Goal: Transaction & Acquisition: Purchase product/service

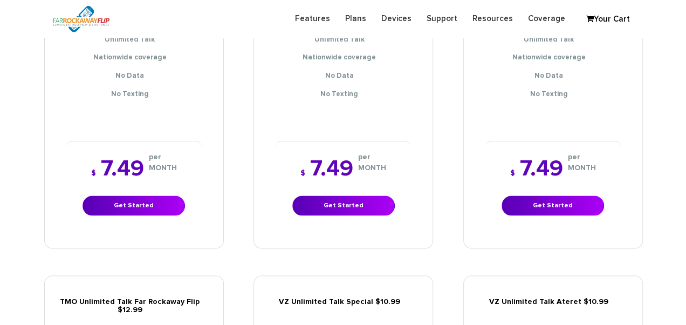
scroll to position [1024, 0]
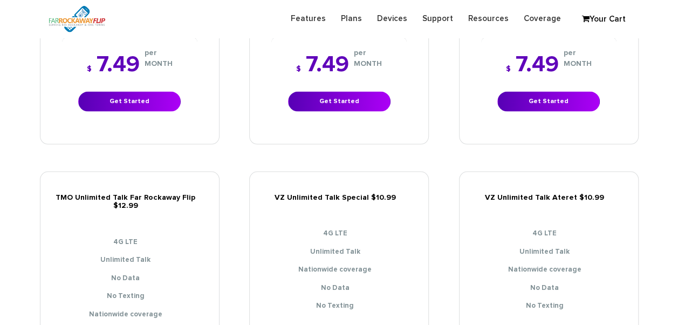
click at [128, 105] on div "$ 7.49 per MONTH Get Started" at bounding box center [129, 82] width 135 height 91
click at [130, 95] on link "Get Started" at bounding box center [129, 102] width 102 height 20
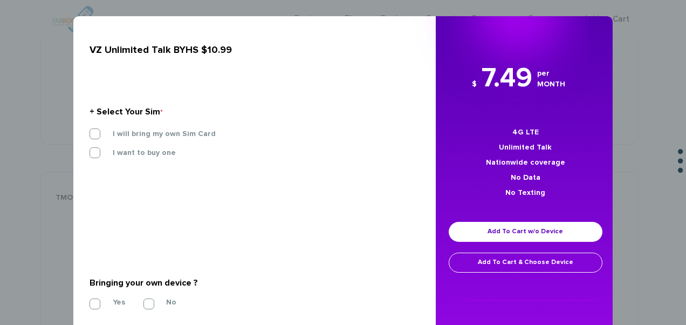
click at [135, 139] on div "I will bring my own Sim Card" at bounding box center [250, 137] width 338 height 19
click at [134, 138] on label "I will bring my own Sim Card" at bounding box center [156, 134] width 119 height 10
click at [90, 130] on input "I will bring my own Sim Card" at bounding box center [90, 130] width 0 height 0
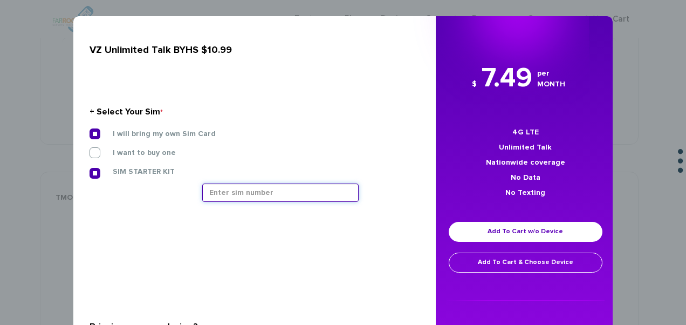
click at [252, 196] on input "text" at bounding box center [280, 192] width 156 height 18
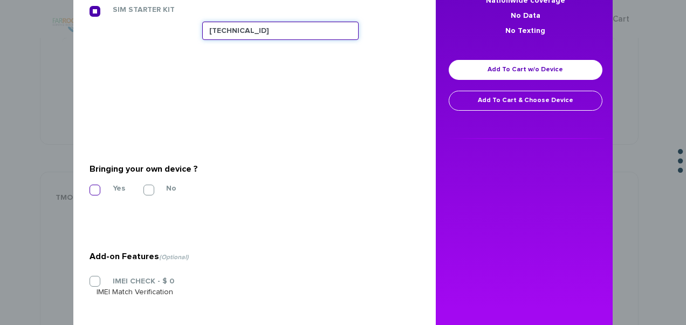
type input "[TECHNICAL_ID]"
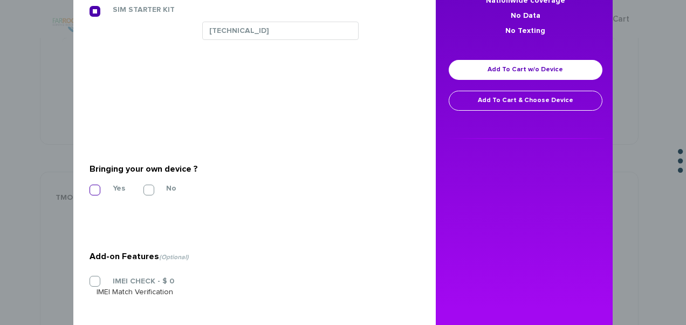
click at [105, 188] on label "Yes" at bounding box center [111, 188] width 29 height 10
click at [90, 187] on input "Yes" at bounding box center [90, 187] width 0 height 0
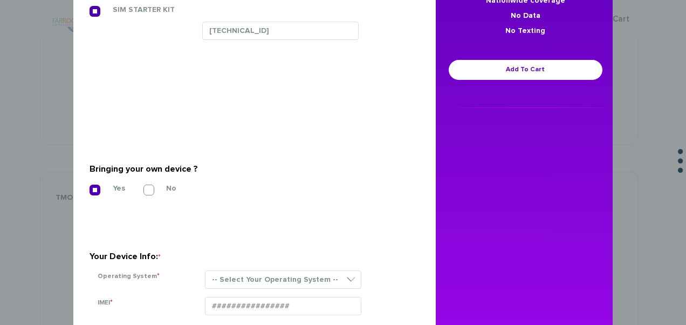
scroll to position [324, 0]
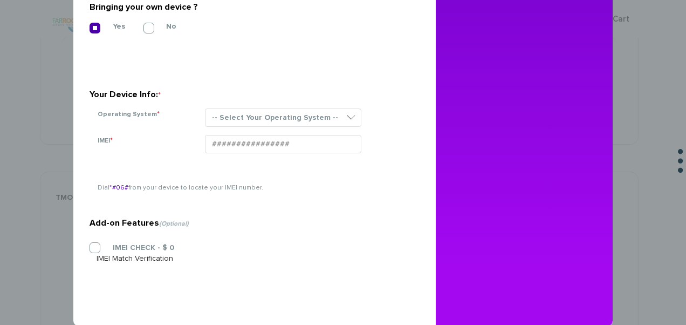
click at [258, 126] on div "-- Select Your Operating System -- ANDROID BLACKBERRY IOS NONE (BASIC PHONE) WI…" at bounding box center [304, 121] width 215 height 26
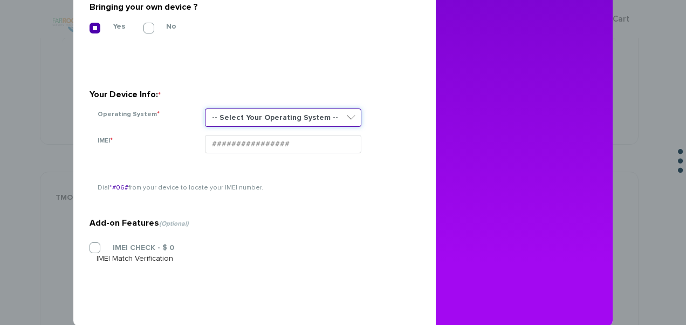
click at [256, 126] on select "-- Select Your Operating System -- ANDROID BLACKBERRY IOS NONE (BASIC PHONE) WI…" at bounding box center [283, 117] width 156 height 18
select select "NONE (BASIC PHONE)"
click at [205, 108] on select "-- Select Your Operating System -- ANDROID BLACKBERRY IOS NONE (BASIC PHONE) WI…" at bounding box center [283, 117] width 156 height 18
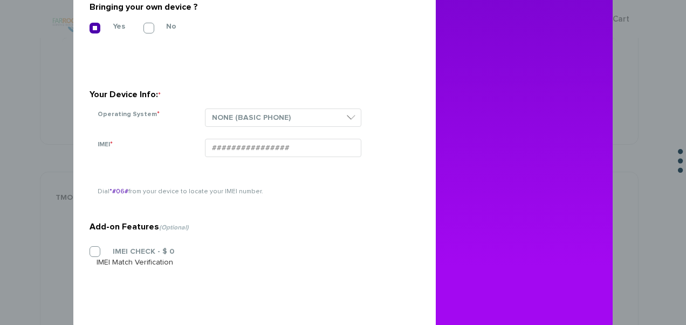
click at [101, 255] on div "IMEI CHECK - $ 0 IMEI Match Verification" at bounding box center [251, 257] width 322 height 22
click at [97, 251] on label "IMEI CHECK - $ 0" at bounding box center [136, 251] width 78 height 10
click at [90, 248] on input "IMEI CHECK - $ 0" at bounding box center [90, 248] width 0 height 0
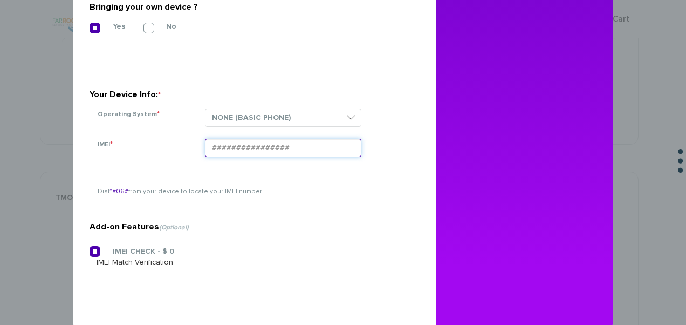
paste input "354834103920637"
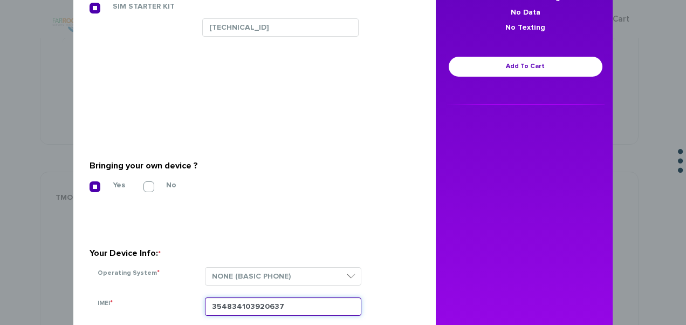
scroll to position [162, 0]
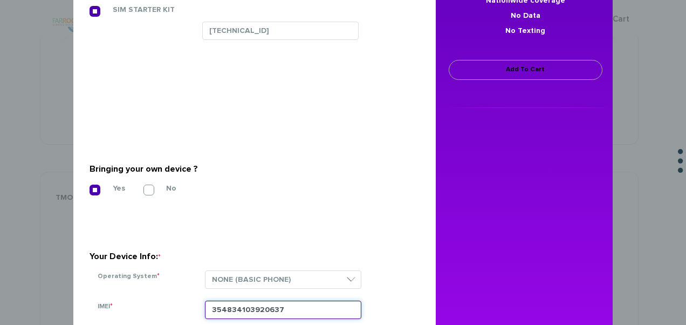
type input "354834103920637"
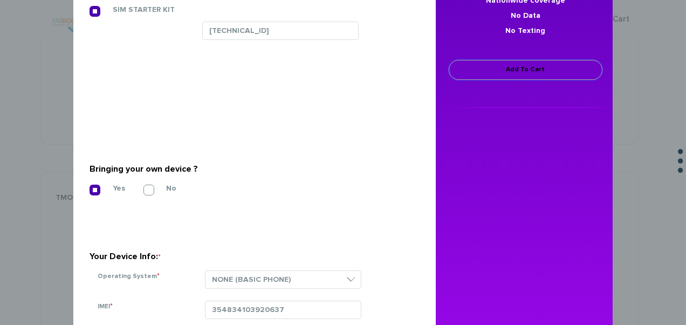
click at [473, 66] on link "Add To Cart" at bounding box center [526, 70] width 154 height 20
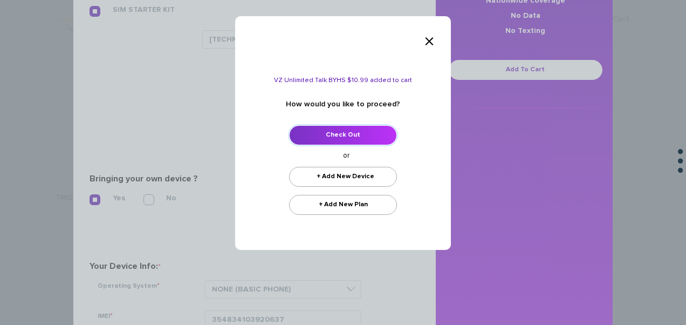
click at [374, 132] on link "Check Out" at bounding box center [343, 135] width 108 height 20
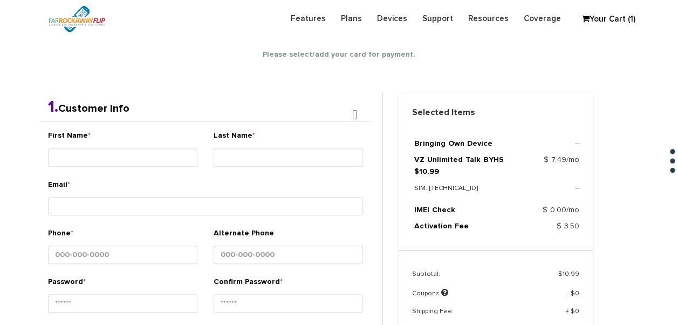
scroll to position [190, 0]
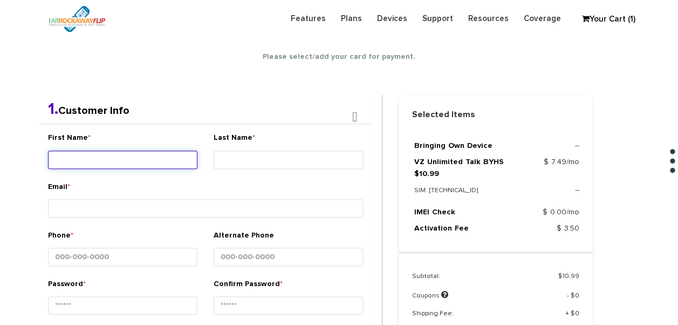
click at [107, 157] on input "First Name *" at bounding box center [122, 159] width 149 height 18
type input "d"
type input "goldie"
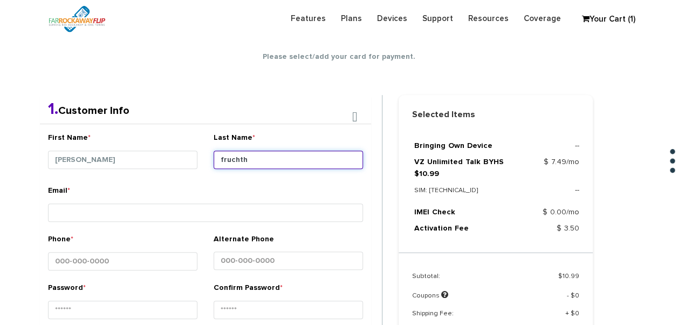
type input "Fruchthandler"
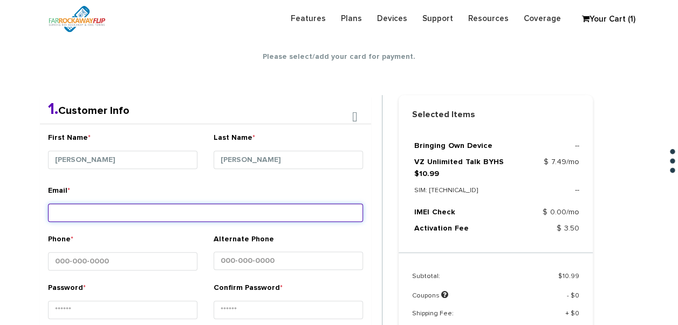
click at [200, 205] on input "Email *" at bounding box center [205, 212] width 315 height 18
type input "tlieber61+79@gmail.com"
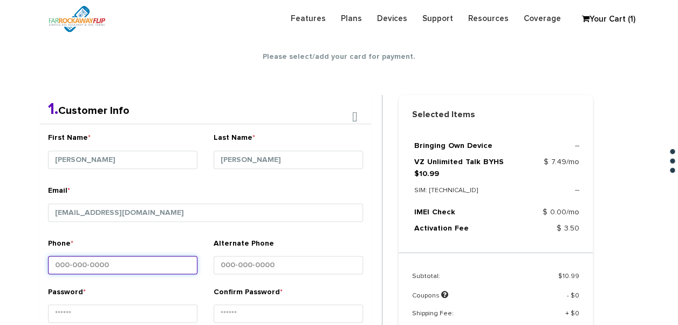
click at [158, 256] on input "Phone *" at bounding box center [122, 265] width 149 height 18
click at [138, 272] on input "Phone *" at bounding box center [122, 265] width 149 height 18
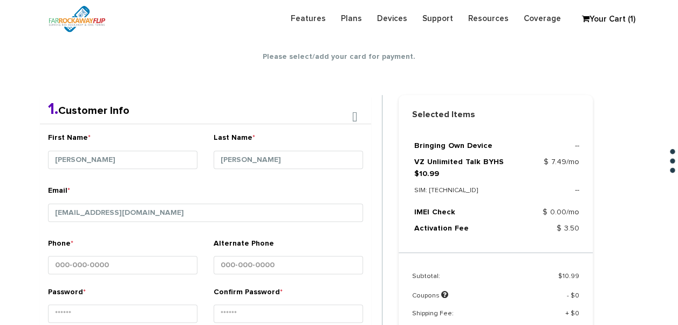
click at [137, 277] on div "Phone *" at bounding box center [123, 262] width 166 height 49
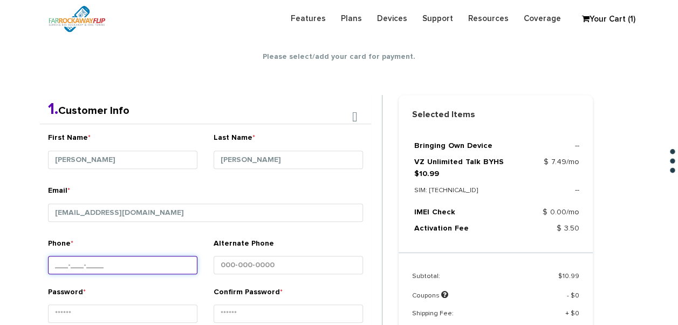
click at [105, 262] on input "Phone *" at bounding box center [122, 265] width 149 height 18
type input "917-331-6450"
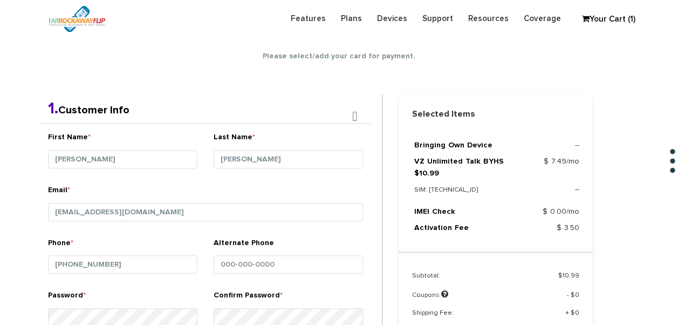
scroll to position [396, 0]
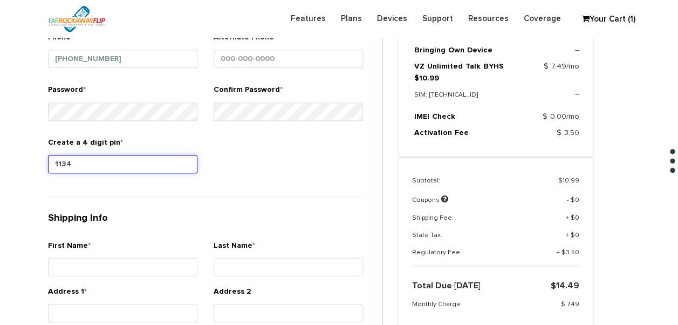
type input "1134"
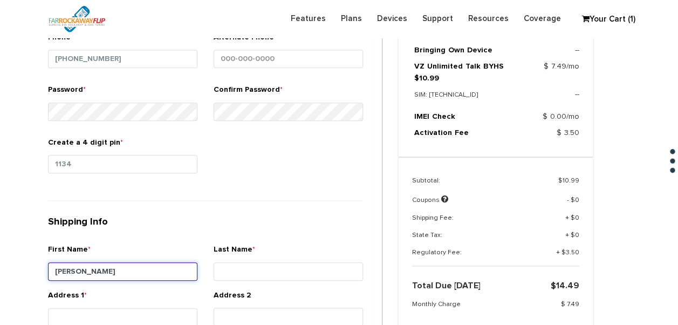
type input "[PERSON_NAME]"
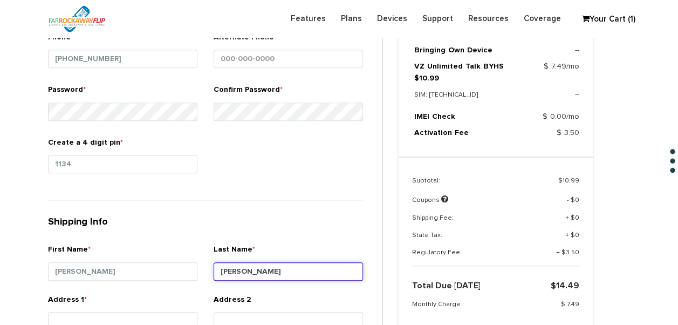
type input "[PERSON_NAME]"
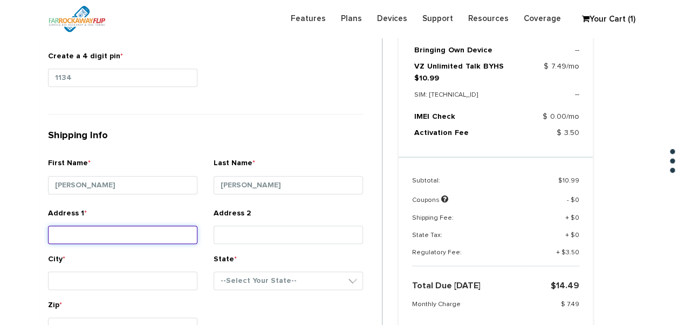
scroll to position [506, 0]
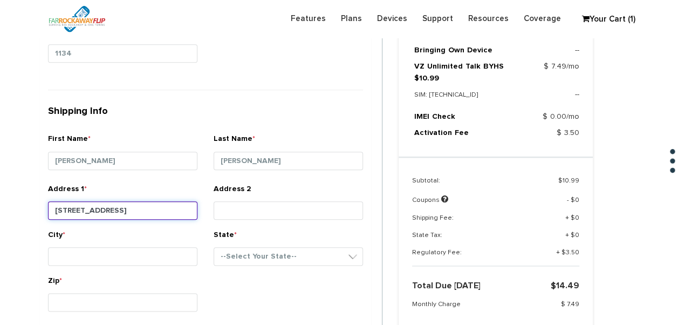
type input "1127 east 17th st"
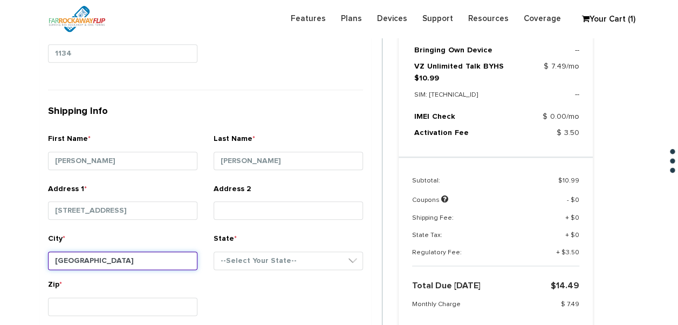
type input "brooklyn"
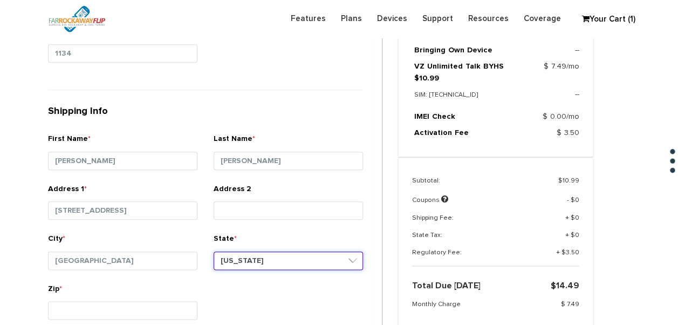
click at [285, 262] on select "--Select Your State-- District of Columbia Alabama Alaska Arizona Arkansas Cali…" at bounding box center [288, 260] width 149 height 18
select select "NY"
click at [214, 251] on select "--Select Your State-- District of Columbia Alabama Alaska Arizona Arkansas Cali…" at bounding box center [288, 260] width 149 height 18
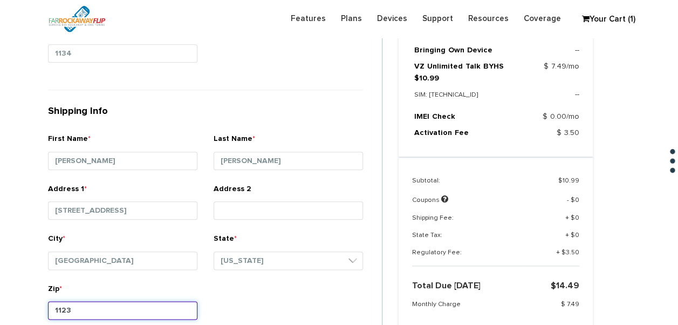
type input "11230"
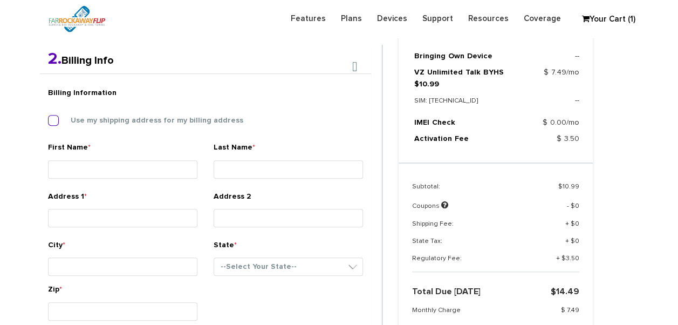
click at [134, 117] on label "Use my shipping address for my billing address" at bounding box center [148, 120] width 189 height 10
click at [48, 117] on input "Use my shipping address for my billing address" at bounding box center [48, 117] width 0 height 0
type input "goldie"
type input "fruchthandler"
type input "1127 east 17th st"
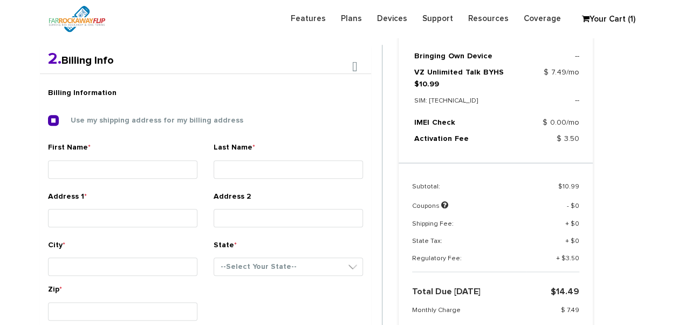
type input "brooklyn"
select select "NY"
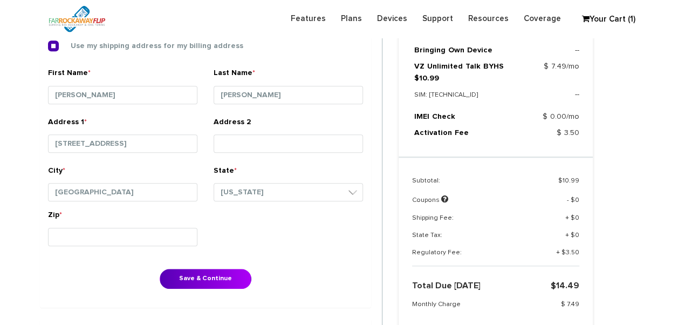
scroll to position [387, 0]
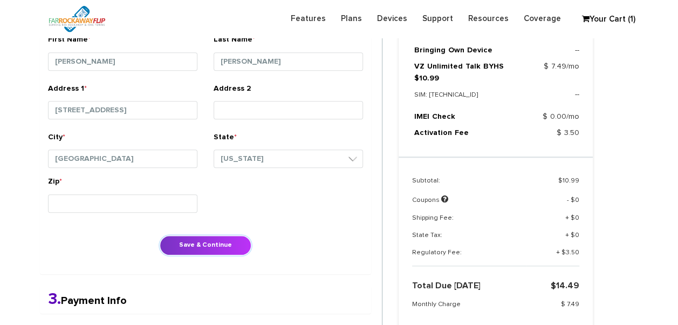
click at [209, 240] on button "Save & Continue" at bounding box center [206, 245] width 92 height 20
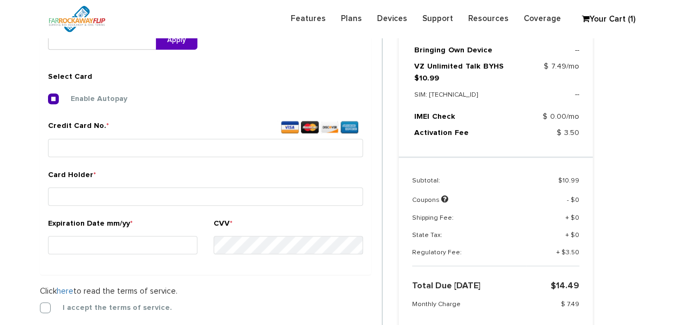
click at [42, 312] on form "2. Billing Info Billing Information Use my shipping address for my billing addr…" at bounding box center [211, 158] width 342 height 463
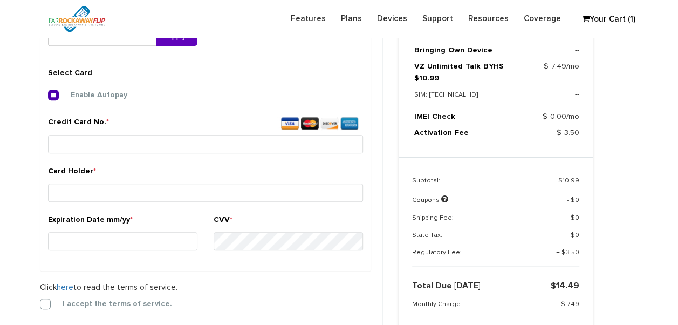
click at [49, 297] on form "2. Billing Info Billing Information Use my shipping address for my billing addr…" at bounding box center [211, 154] width 342 height 463
click at [46, 300] on label "I accept the terms of service." at bounding box center [109, 303] width 126 height 10
click at [40, 300] on input "I accept the terms of service." at bounding box center [40, 300] width 0 height 0
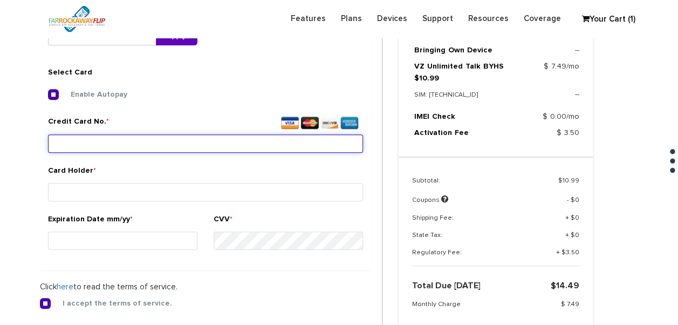
click at [194, 144] on input "Credit Card No. *" at bounding box center [205, 143] width 315 height 18
type input "5189 4101 9140 4048"
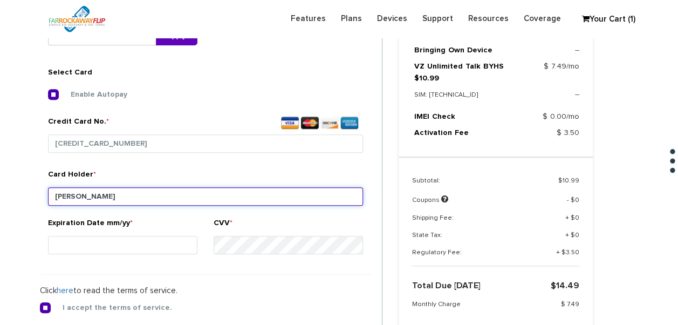
type input "fruchthandler"
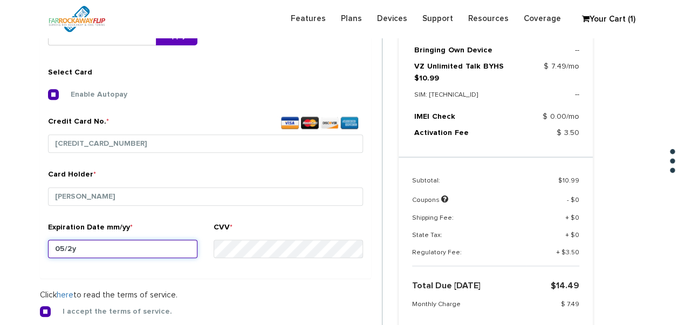
type input "05/26"
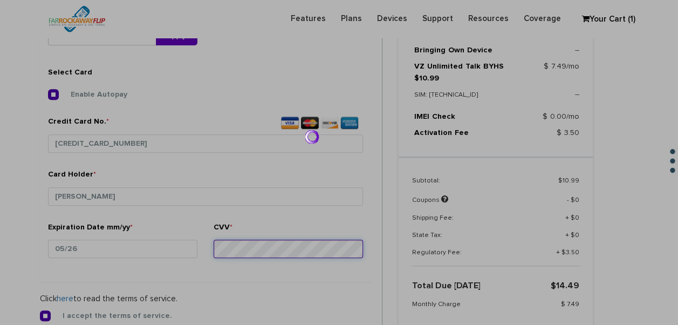
scroll to position [132, 0]
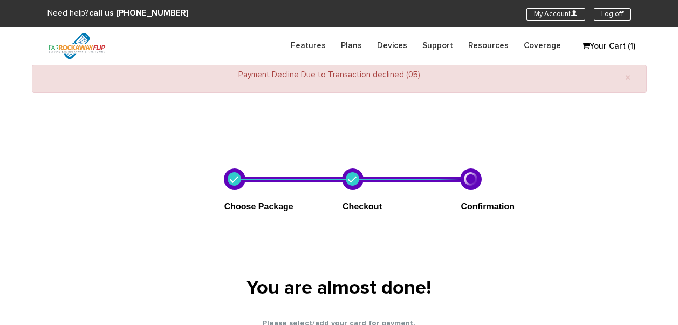
select select "NY"
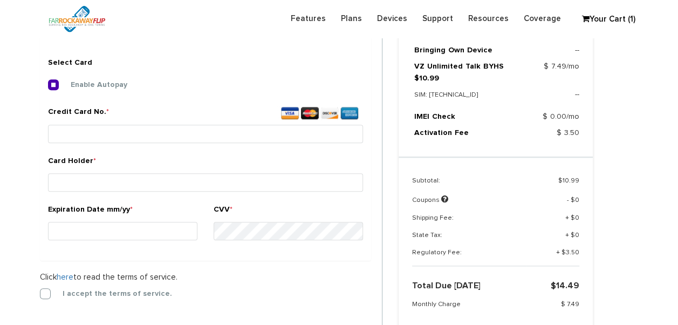
scroll to position [467, 0]
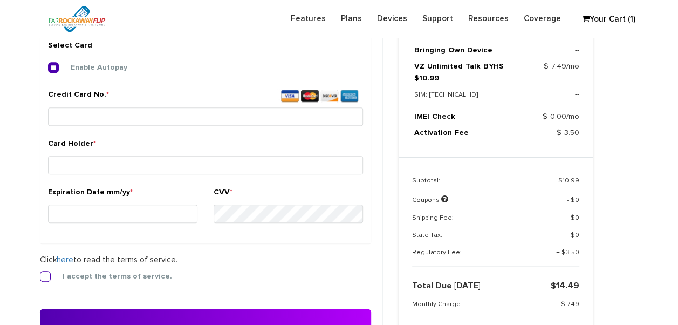
click at [69, 272] on label "I accept the terms of service." at bounding box center [109, 276] width 126 height 10
click at [40, 273] on input "I accept the terms of service." at bounding box center [40, 273] width 0 height 0
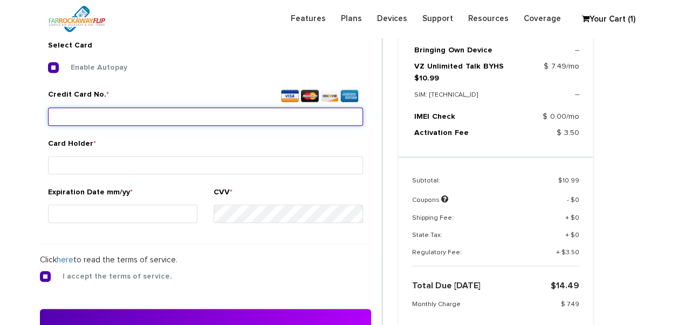
click at [109, 115] on input "Credit Card No. *" at bounding box center [205, 116] width 315 height 18
type input "5189 4101 6517 4619"
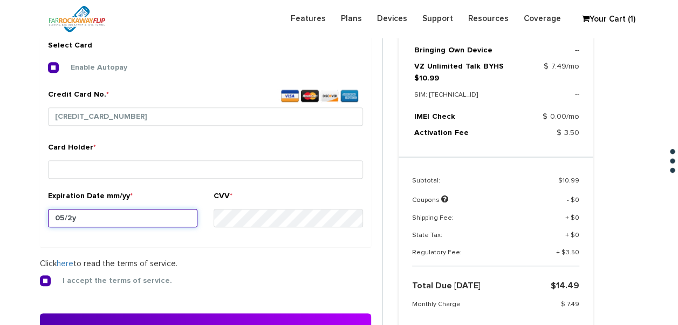
type input "05/29"
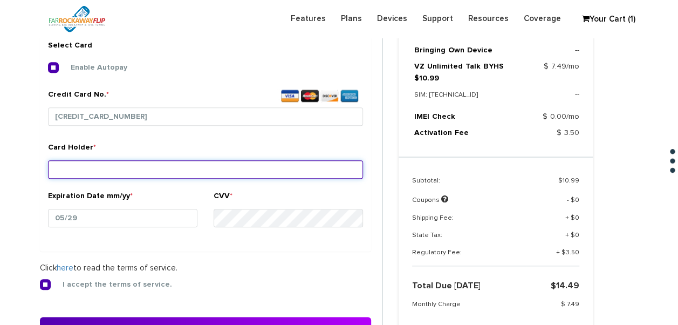
click at [125, 160] on input "Card Holder *" at bounding box center [205, 169] width 315 height 18
type input "[PERSON_NAME]"
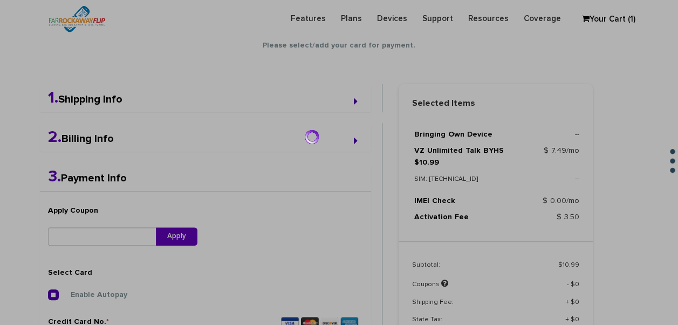
scroll to position [36, 0]
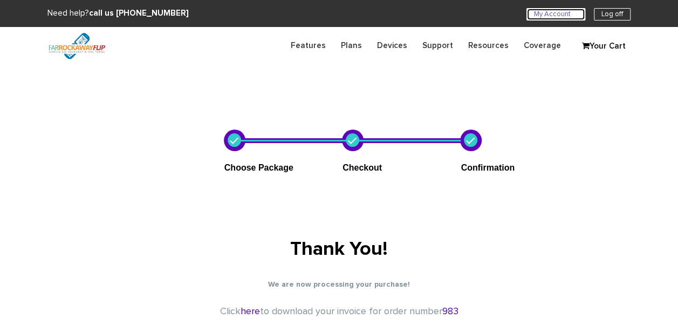
click at [528, 16] on link "My Account U" at bounding box center [555, 14] width 59 height 12
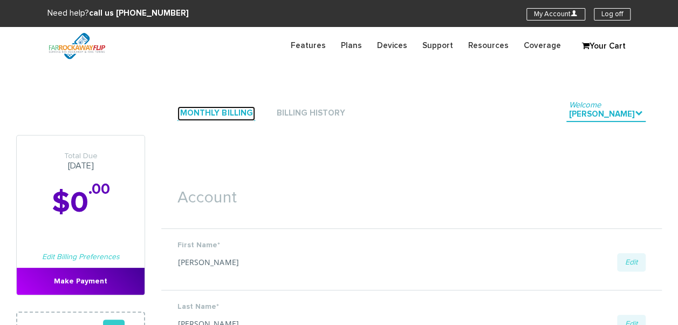
click at [222, 109] on link "Monthly Billing" at bounding box center [216, 113] width 78 height 15
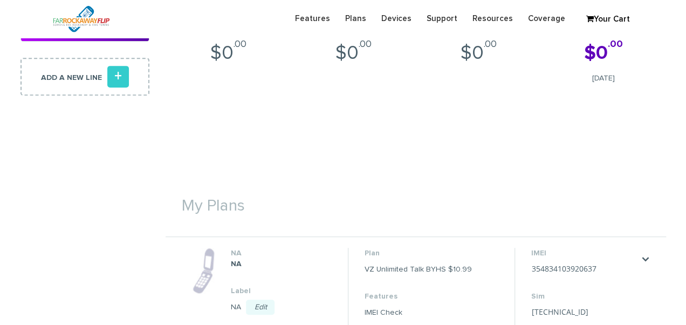
scroll to position [377, 0]
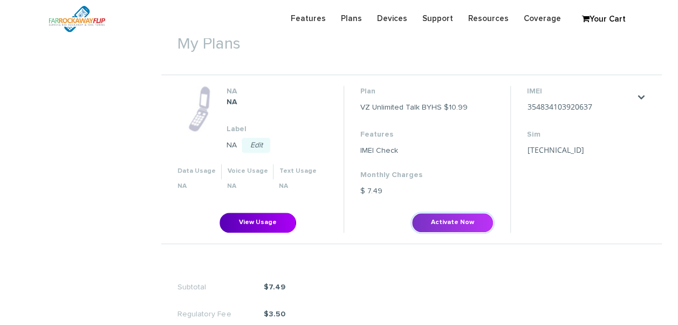
click at [449, 218] on button "Activate Now" at bounding box center [452, 222] width 82 height 20
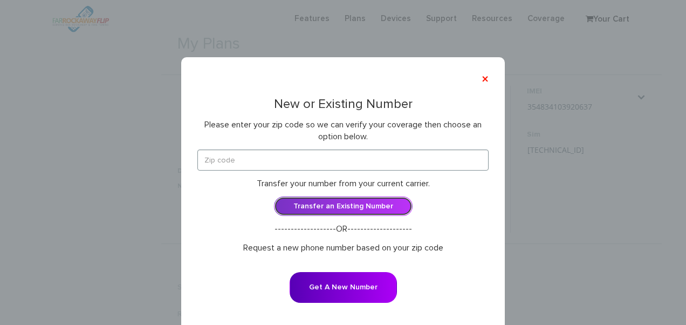
click at [358, 205] on link "Transfer an Existing Number" at bounding box center [343, 205] width 139 height 19
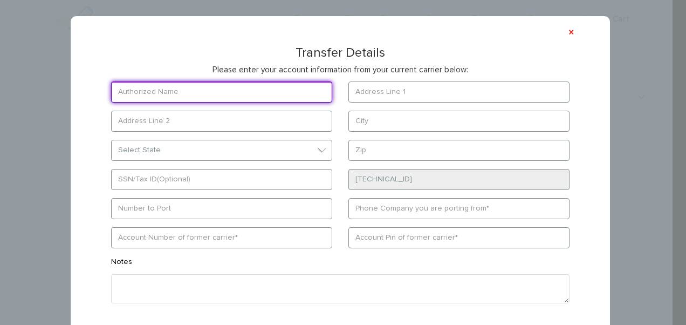
click at [222, 94] on input "text" at bounding box center [221, 91] width 221 height 21
type input "[PERSON_NAME]"
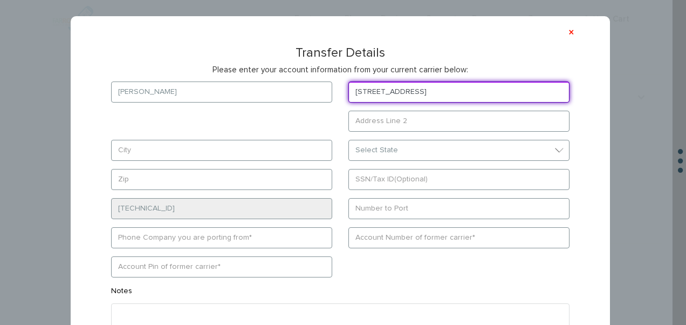
type input "[STREET_ADDRESS]"
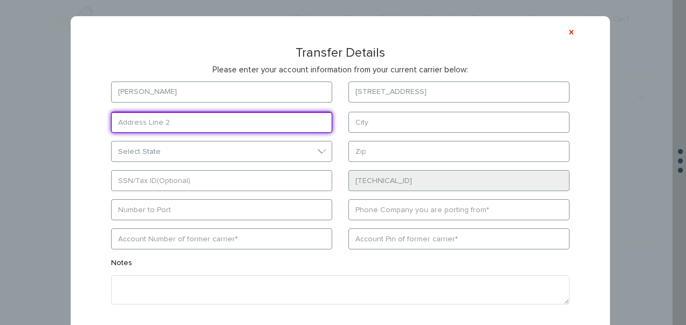
type input "b"
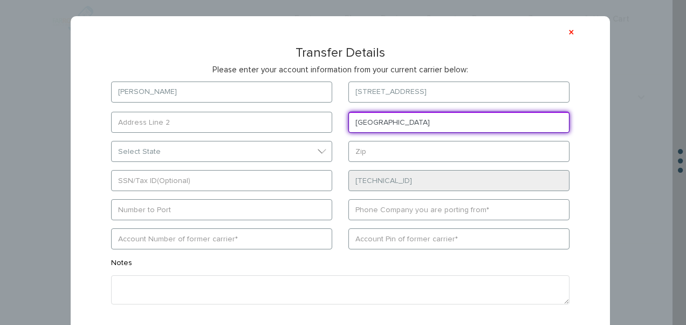
type input "[GEOGRAPHIC_DATA]"
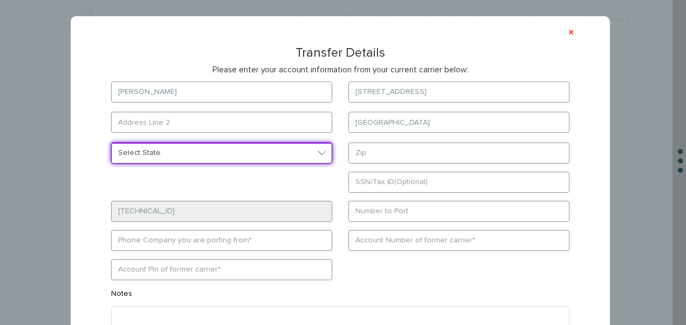
click at [275, 160] on select "Select State District of Columbia Alabama Alaska Arizona Arkansas California Co…" at bounding box center [221, 152] width 221 height 21
select select "NY"
click at [111, 142] on select "Select State District of Columbia Alabama Alaska Arizona Arkansas California Co…" at bounding box center [221, 152] width 221 height 21
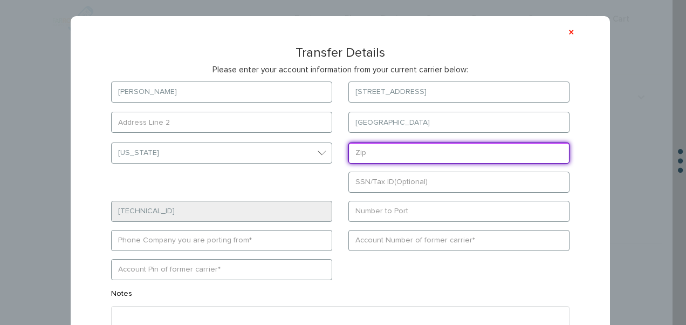
click at [375, 146] on input "text" at bounding box center [458, 152] width 221 height 21
type input "11230"
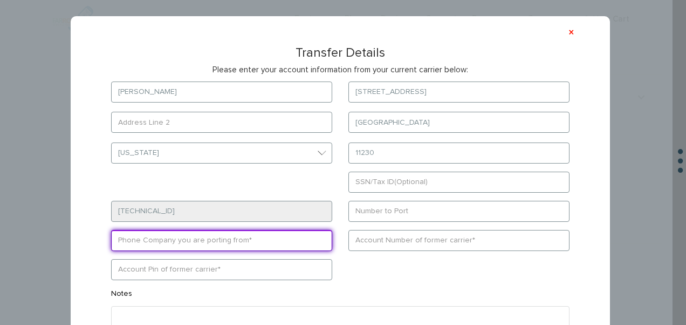
click at [306, 239] on form "fruchthandler 1127 east 17th st brooklyn Select State District of Columbia Alab…" at bounding box center [340, 231] width 491 height 301
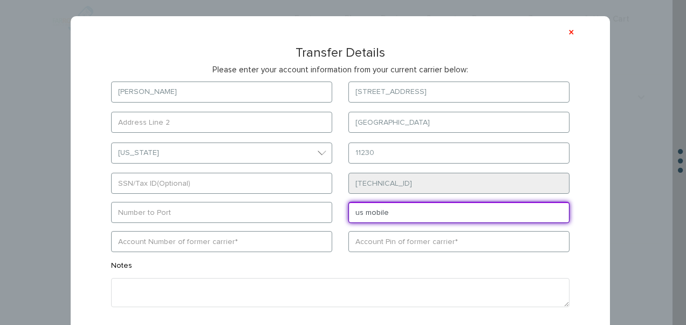
type input "us mobile"
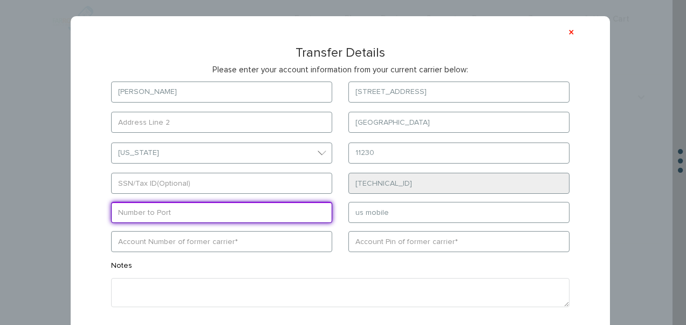
click at [286, 221] on input "text" at bounding box center [221, 212] width 221 height 21
type input "9173316450"
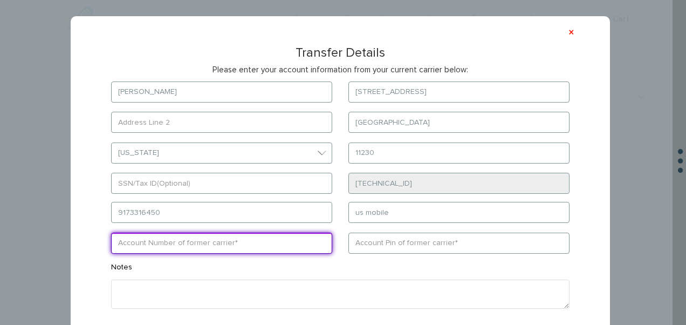
click at [282, 235] on input "text" at bounding box center [221, 242] width 221 height 21
type input "3478349179"
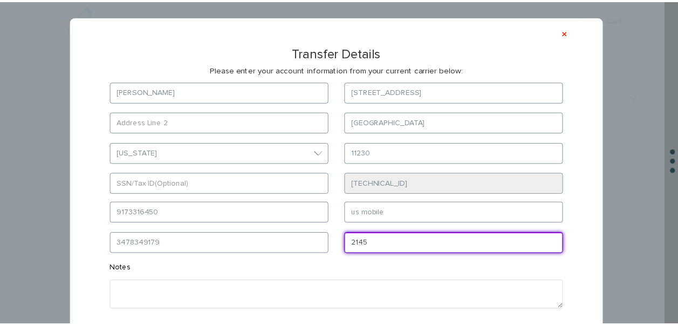
scroll to position [78, 0]
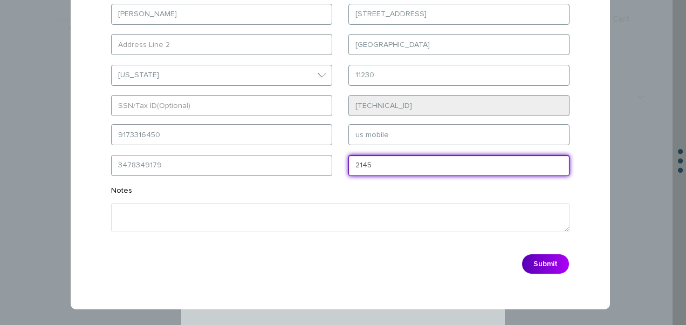
type input "2145"
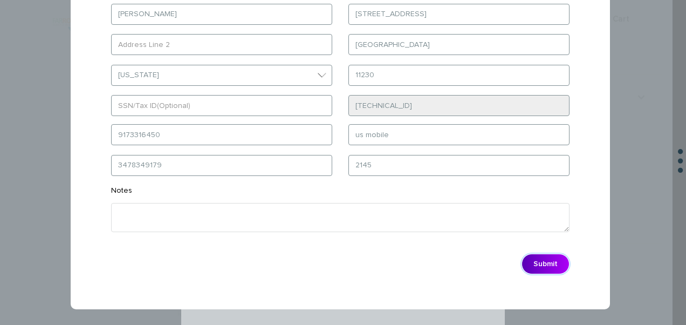
click at [542, 260] on button "Submit" at bounding box center [545, 263] width 48 height 20
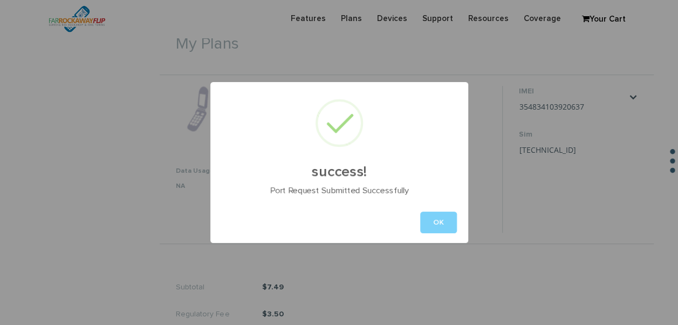
click at [438, 223] on button "OK" at bounding box center [438, 222] width 37 height 22
